Goal: Task Accomplishment & Management: Manage account settings

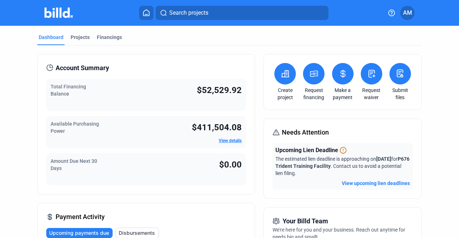
click at [410, 14] on span "AM" at bounding box center [407, 13] width 9 height 9
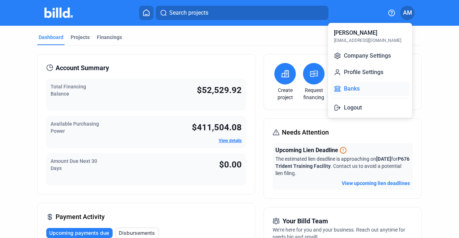
click at [354, 86] on button "Banks" at bounding box center [370, 89] width 78 height 14
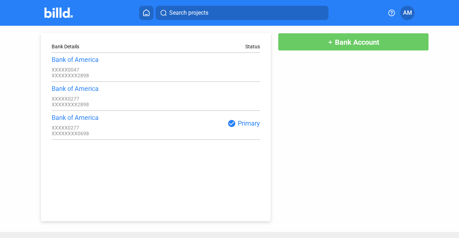
click at [141, 12] on button at bounding box center [146, 13] width 14 height 14
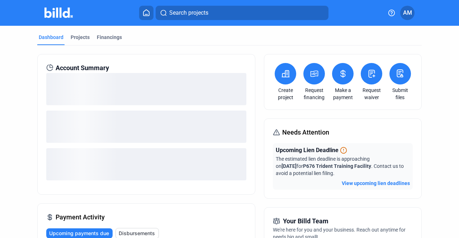
click at [398, 68] on button at bounding box center [399, 73] width 21 height 21
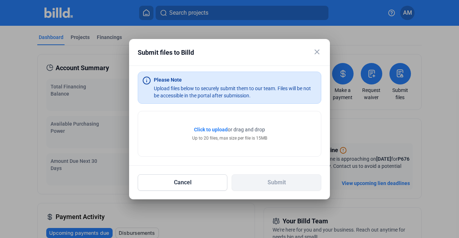
click at [210, 132] on span "Click to upload" at bounding box center [211, 130] width 34 height 6
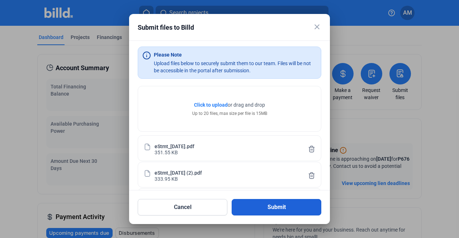
click at [268, 210] on button "Submit" at bounding box center [276, 207] width 90 height 16
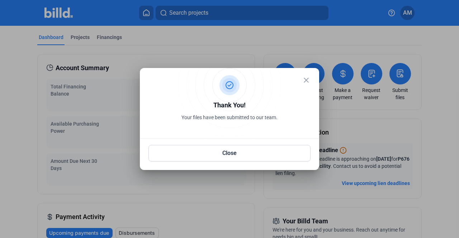
click at [305, 79] on mat-icon "close" at bounding box center [306, 80] width 9 height 9
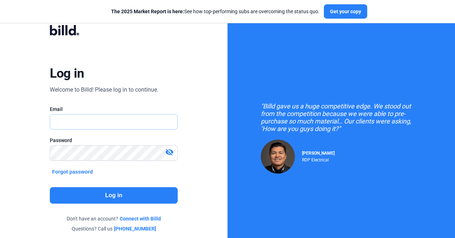
type input "[EMAIL_ADDRESS][DOMAIN_NAME]"
click at [148, 201] on button "Log in" at bounding box center [114, 195] width 128 height 16
